Goal: Transaction & Acquisition: Obtain resource

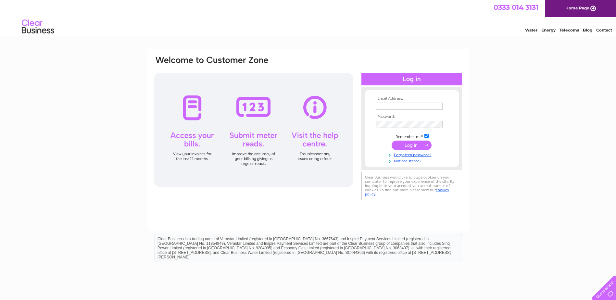
type input "[EMAIL_ADDRESS][DOMAIN_NAME]"
click at [417, 142] on input "submit" at bounding box center [411, 145] width 40 height 9
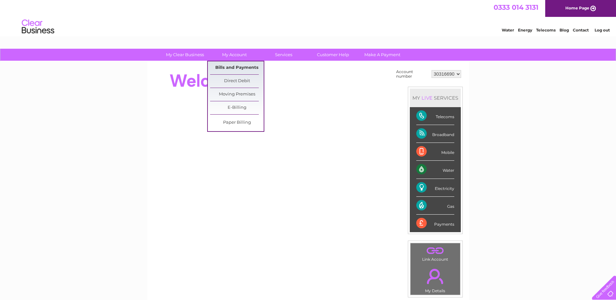
click at [234, 66] on link "Bills and Payments" at bounding box center [237, 67] width 54 height 13
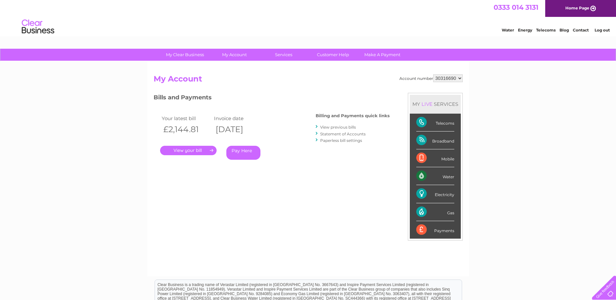
drag, startPoint x: 225, startPoint y: 128, endPoint x: 264, endPoint y: 133, distance: 39.3
click at [264, 133] on th "11/08/2025" at bounding box center [238, 129] width 52 height 13
click at [196, 151] on link "." at bounding box center [188, 150] width 56 height 9
